Goal: Task Accomplishment & Management: Use online tool/utility

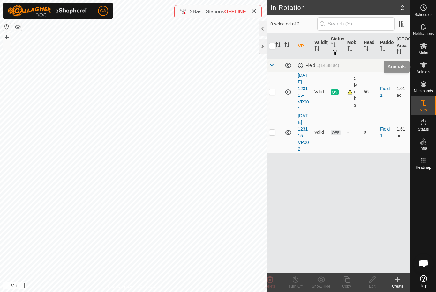
click at [422, 68] on icon at bounding box center [423, 65] width 8 height 8
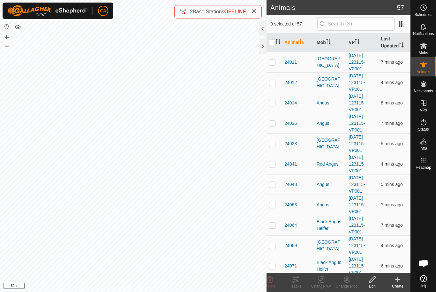
click at [276, 61] on td at bounding box center [273, 62] width 15 height 20
click at [275, 62] on p-checkbox at bounding box center [272, 62] width 6 height 5
checkbox input "false"
click at [324, 45] on th "Mob" at bounding box center [330, 42] width 32 height 19
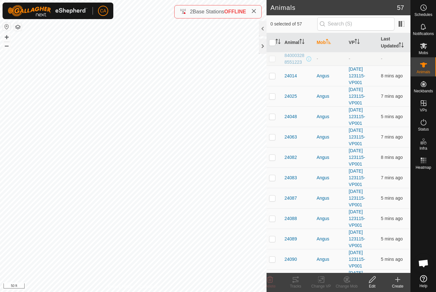
click at [276, 74] on td at bounding box center [273, 76] width 15 height 20
checkbox input "true"
click at [273, 101] on td at bounding box center [273, 96] width 15 height 20
checkbox input "true"
click at [275, 120] on td at bounding box center [273, 116] width 15 height 20
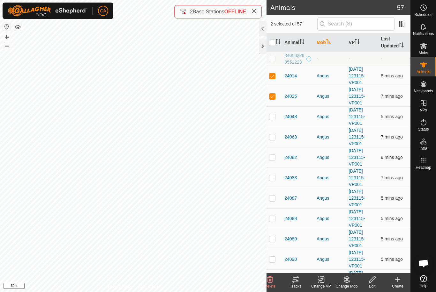
checkbox input "true"
click at [276, 140] on td at bounding box center [273, 137] width 15 height 20
checkbox input "true"
click at [273, 155] on p-checkbox at bounding box center [272, 157] width 6 height 5
checkbox input "true"
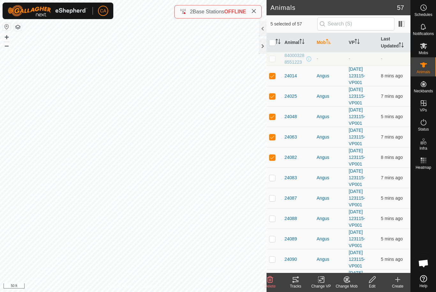
click at [275, 178] on p-checkbox at bounding box center [272, 177] width 6 height 5
checkbox input "true"
click at [274, 196] on p-checkbox at bounding box center [272, 198] width 6 height 5
checkbox input "true"
click at [276, 215] on td at bounding box center [273, 219] width 15 height 20
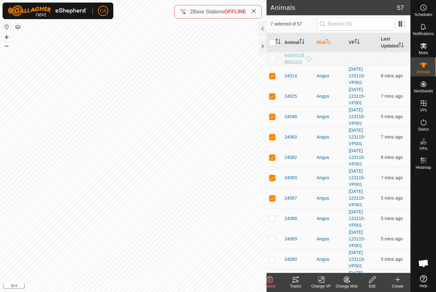
checkbox input "true"
click at [275, 237] on p-checkbox at bounding box center [272, 239] width 6 height 5
checkbox input "true"
click at [272, 263] on td at bounding box center [273, 259] width 15 height 20
checkbox input "true"
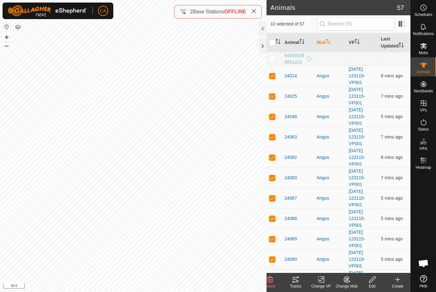
click at [296, 282] on icon at bounding box center [295, 279] width 6 height 5
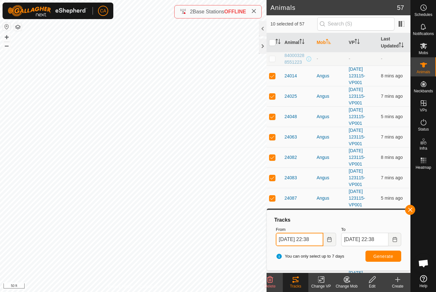
click at [317, 239] on input "[DATE] 22:38" at bounding box center [298, 239] width 47 height 13
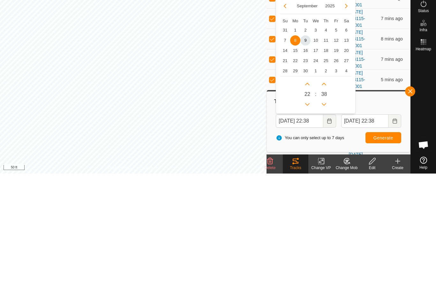
click at [304, 144] on span "2" at bounding box center [305, 149] width 10 height 10
type input "[DATE] 22:38"
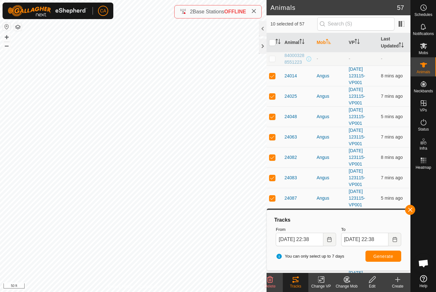
click at [381, 252] on button "Generate" at bounding box center [383, 256] width 36 height 11
click at [399, 282] on icon at bounding box center [397, 280] width 8 height 8
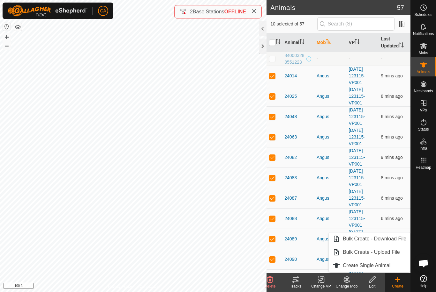
click at [273, 42] on input "checkbox" at bounding box center [272, 43] width 6 height 6
checkbox input "true"
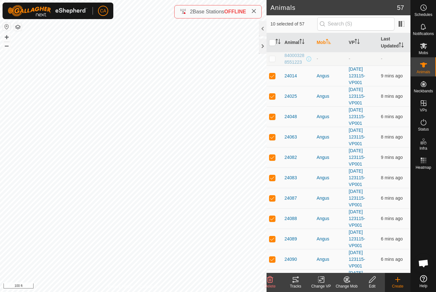
checkbox input "true"
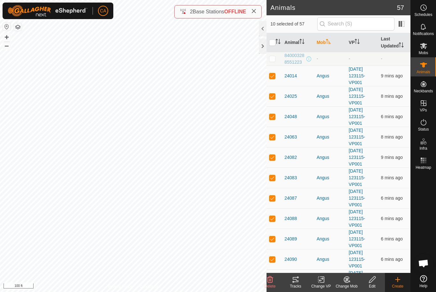
checkbox input "true"
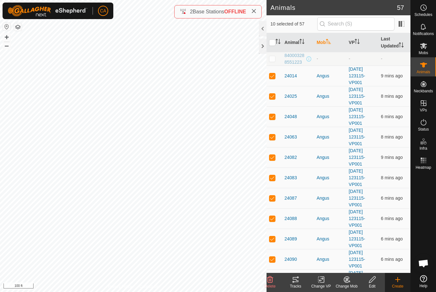
checkbox input "true"
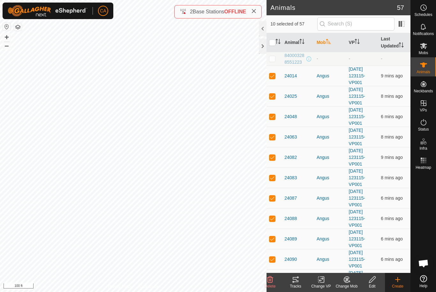
checkbox input "true"
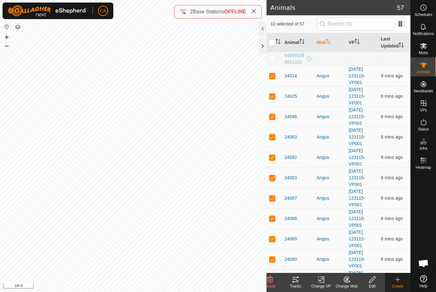
checkbox input "true"
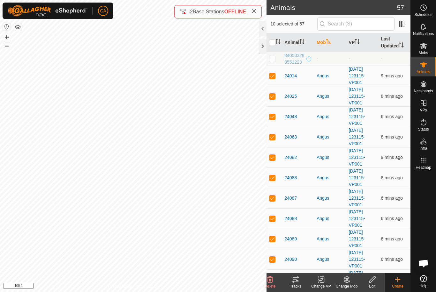
checkbox input "true"
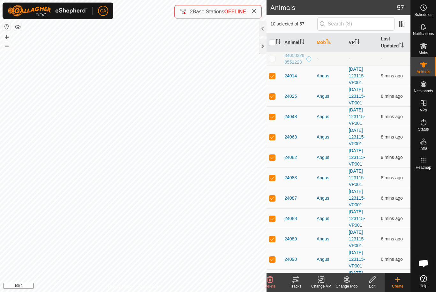
checkbox input "true"
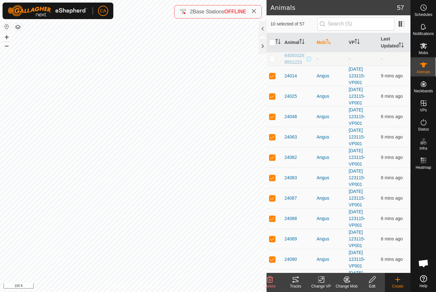
checkbox input "true"
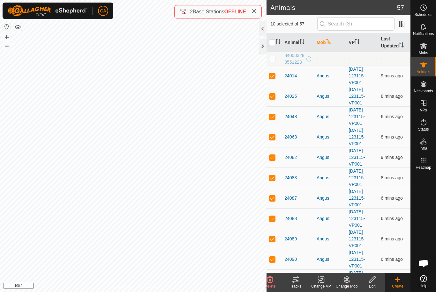
checkbox input "true"
click at [272, 38] on th at bounding box center [273, 42] width 15 height 19
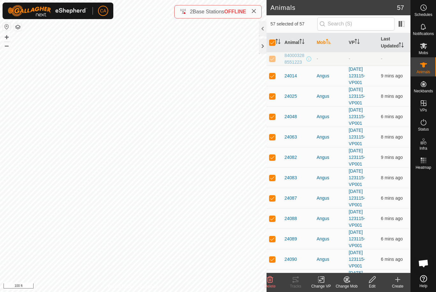
click at [275, 44] on input "checkbox" at bounding box center [272, 43] width 6 height 6
checkbox input "false"
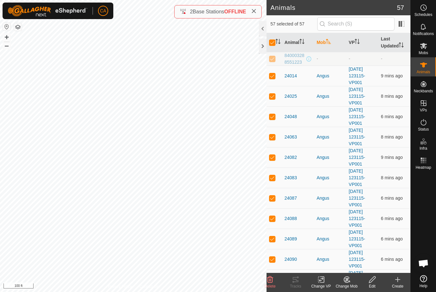
checkbox input "false"
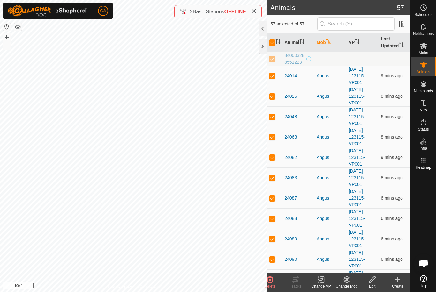
checkbox input "false"
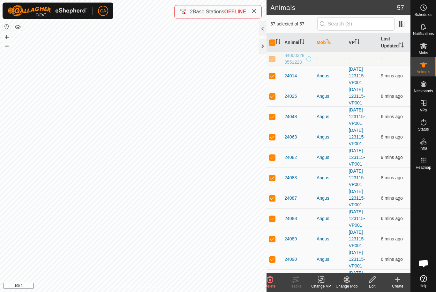
checkbox input "false"
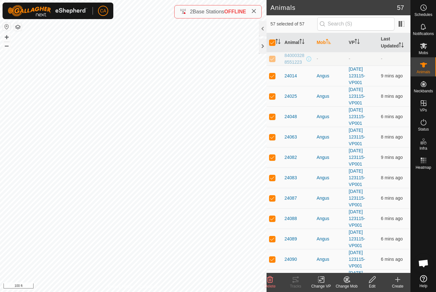
checkbox input "false"
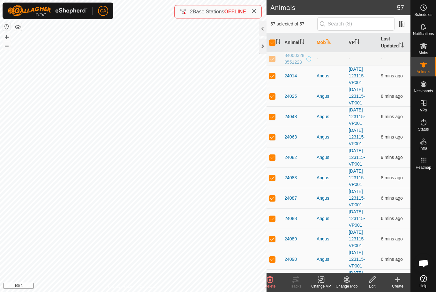
checkbox input "false"
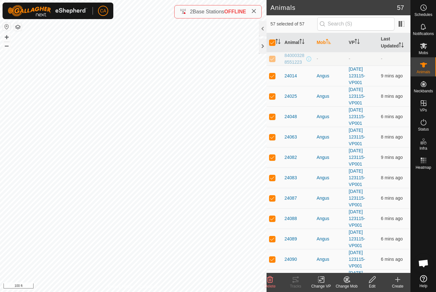
checkbox input "false"
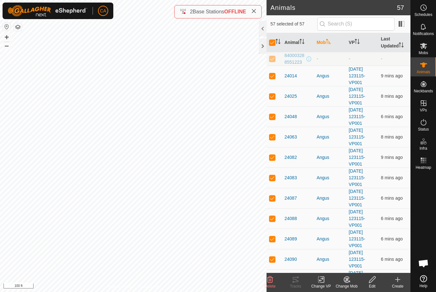
checkbox input "false"
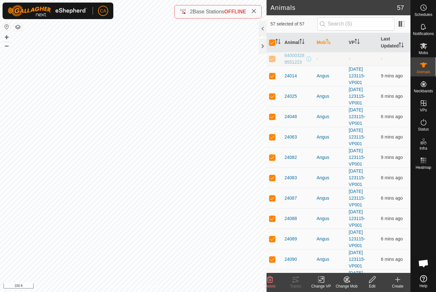
checkbox input "false"
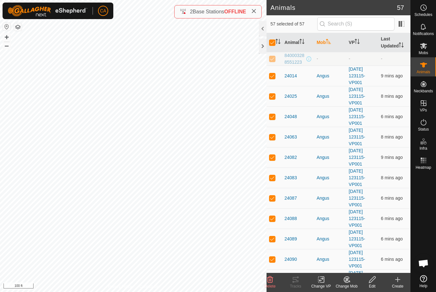
checkbox input "false"
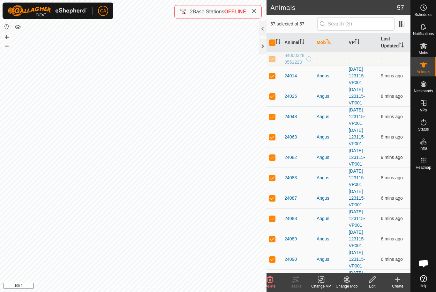
checkbox input "false"
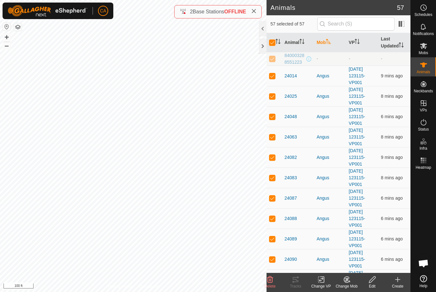
checkbox input "false"
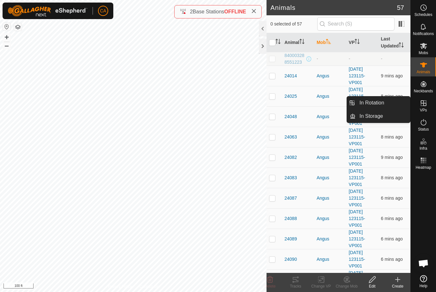
click at [390, 104] on link "In Rotation" at bounding box center [382, 103] width 55 height 13
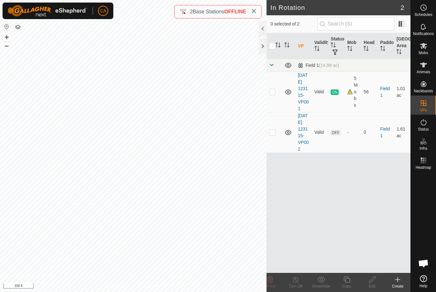
click at [273, 145] on td at bounding box center [273, 132] width 15 height 40
click at [275, 135] on p-checkbox at bounding box center [272, 132] width 6 height 5
checkbox input "false"
click at [400, 284] on div "Create" at bounding box center [398, 287] width 26 height 6
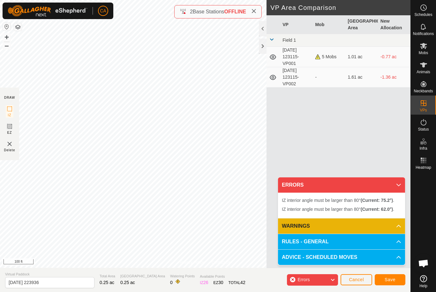
click at [353, 285] on button "Cancel" at bounding box center [356, 280] width 32 height 11
